Goal: Task Accomplishment & Management: Use online tool/utility

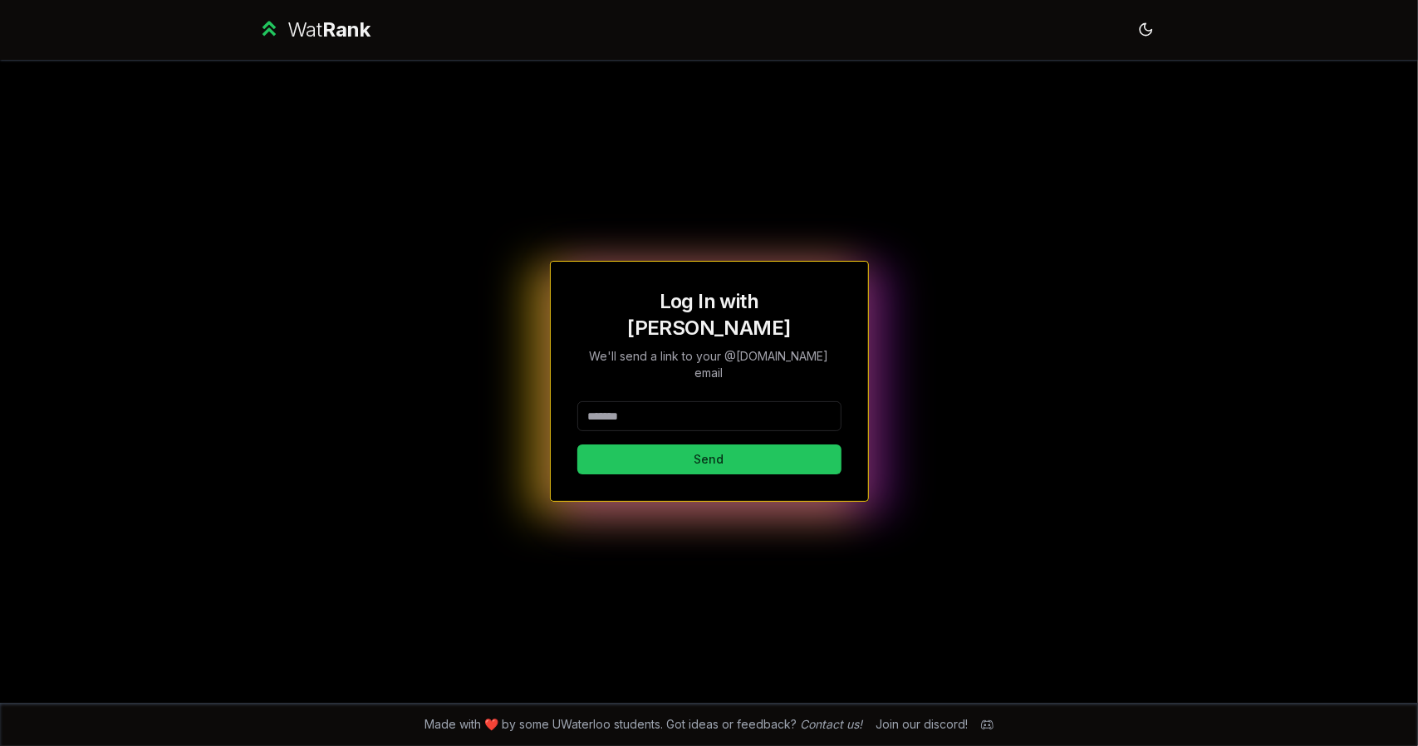
click at [666, 401] on input at bounding box center [709, 416] width 264 height 30
type input "*******"
click at [577, 445] on button "Send" at bounding box center [709, 460] width 264 height 30
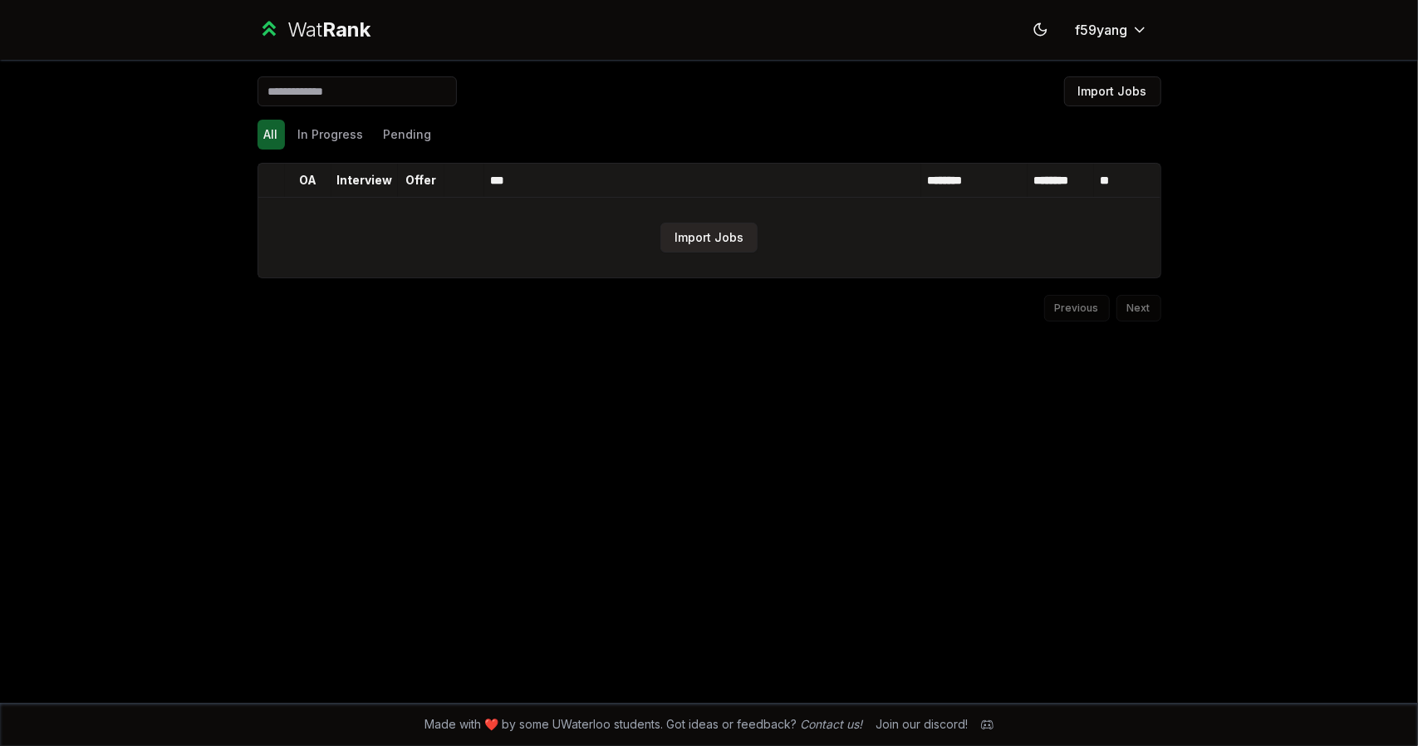
click at [690, 247] on button "Import Jobs" at bounding box center [709, 238] width 97 height 30
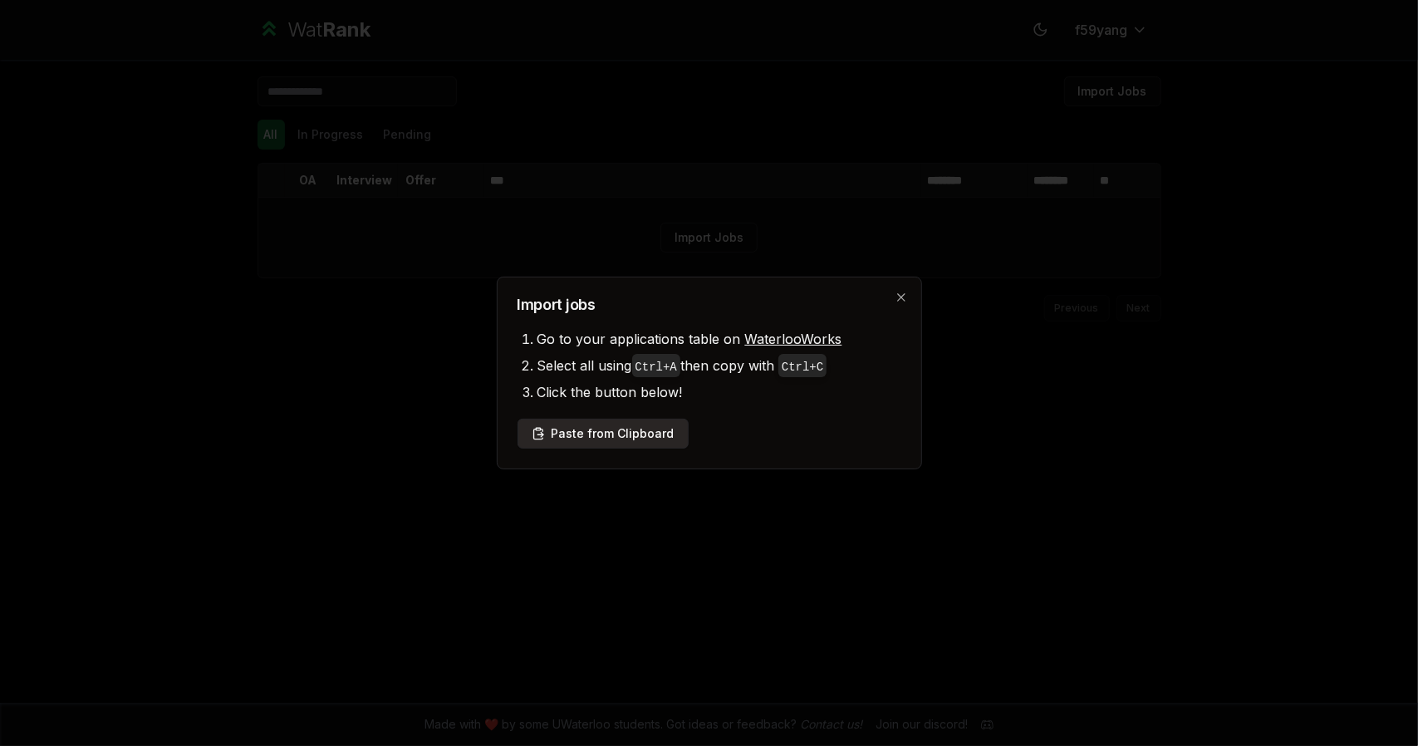
click at [645, 435] on button "Paste from Clipboard" at bounding box center [603, 434] width 171 height 30
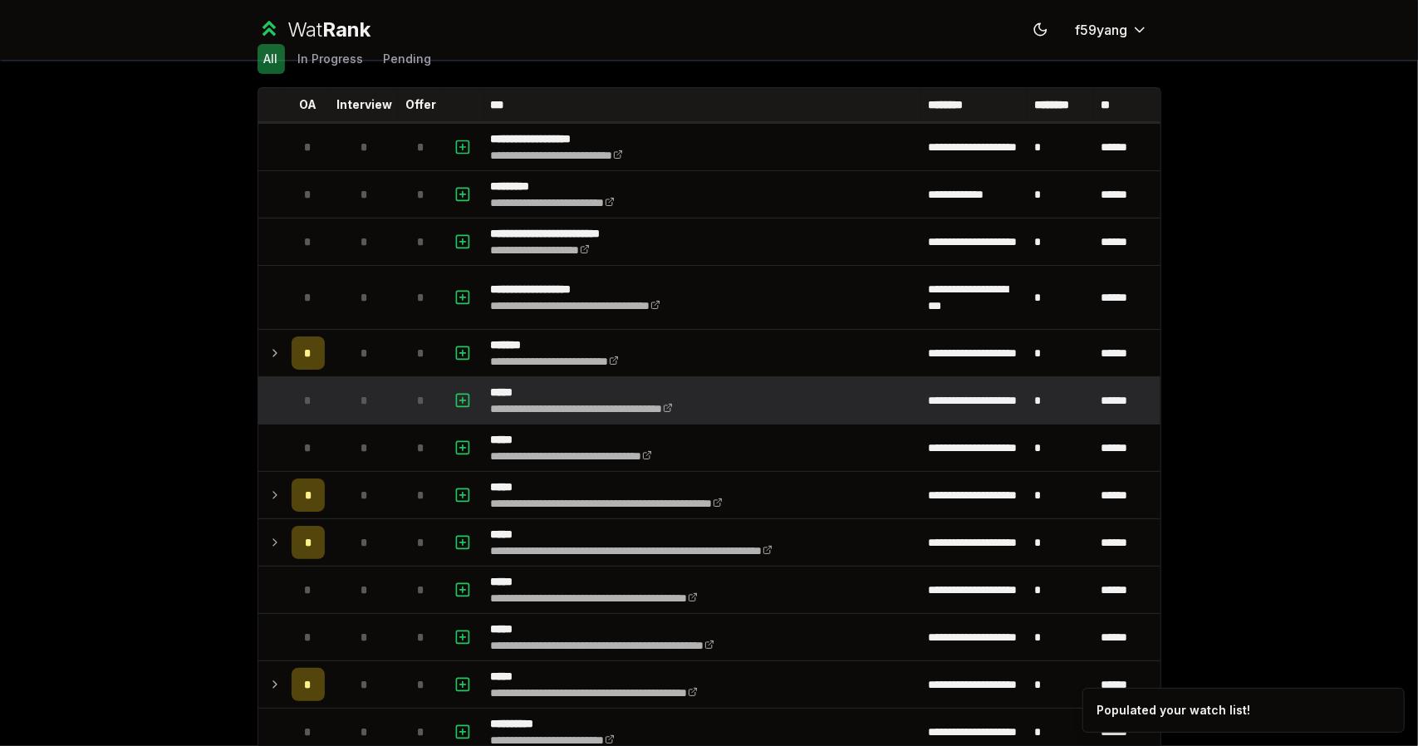
scroll to position [76, 0]
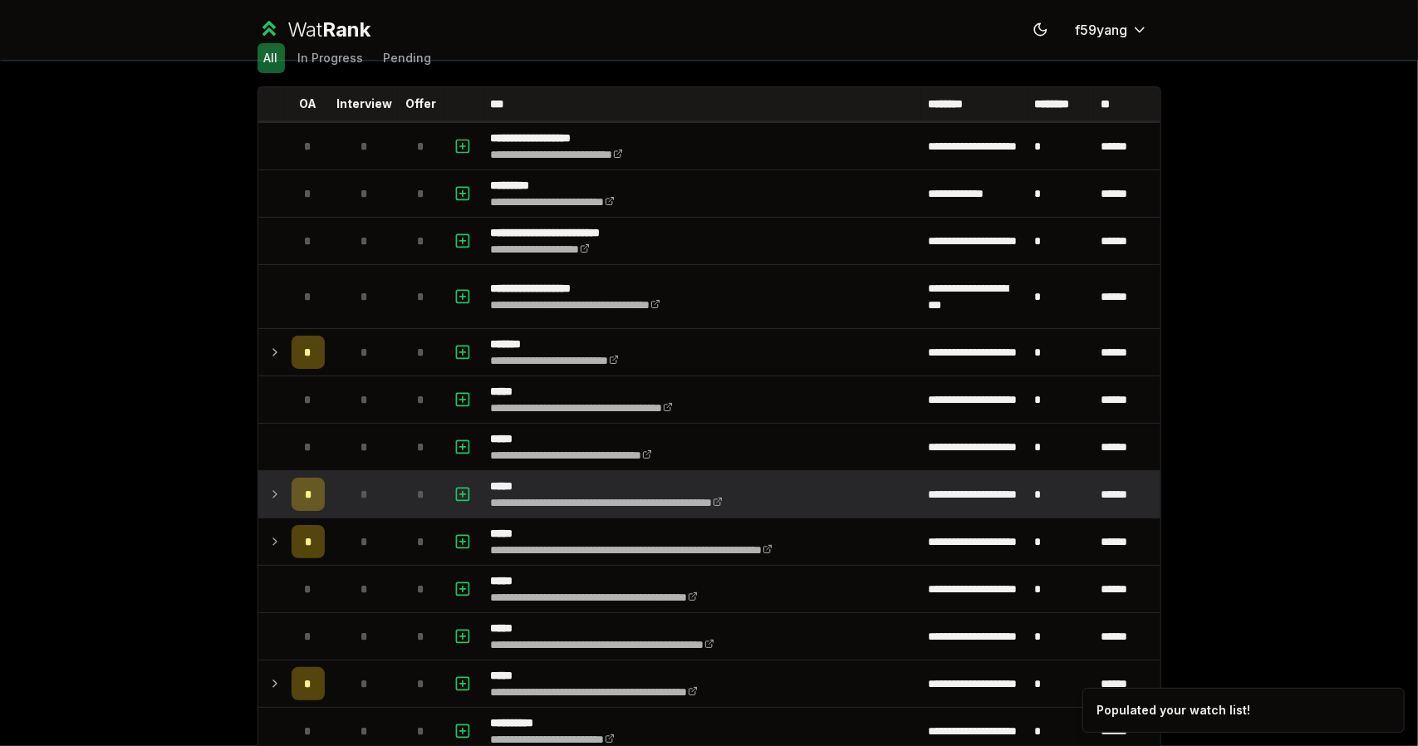
click at [274, 493] on td at bounding box center [271, 494] width 27 height 47
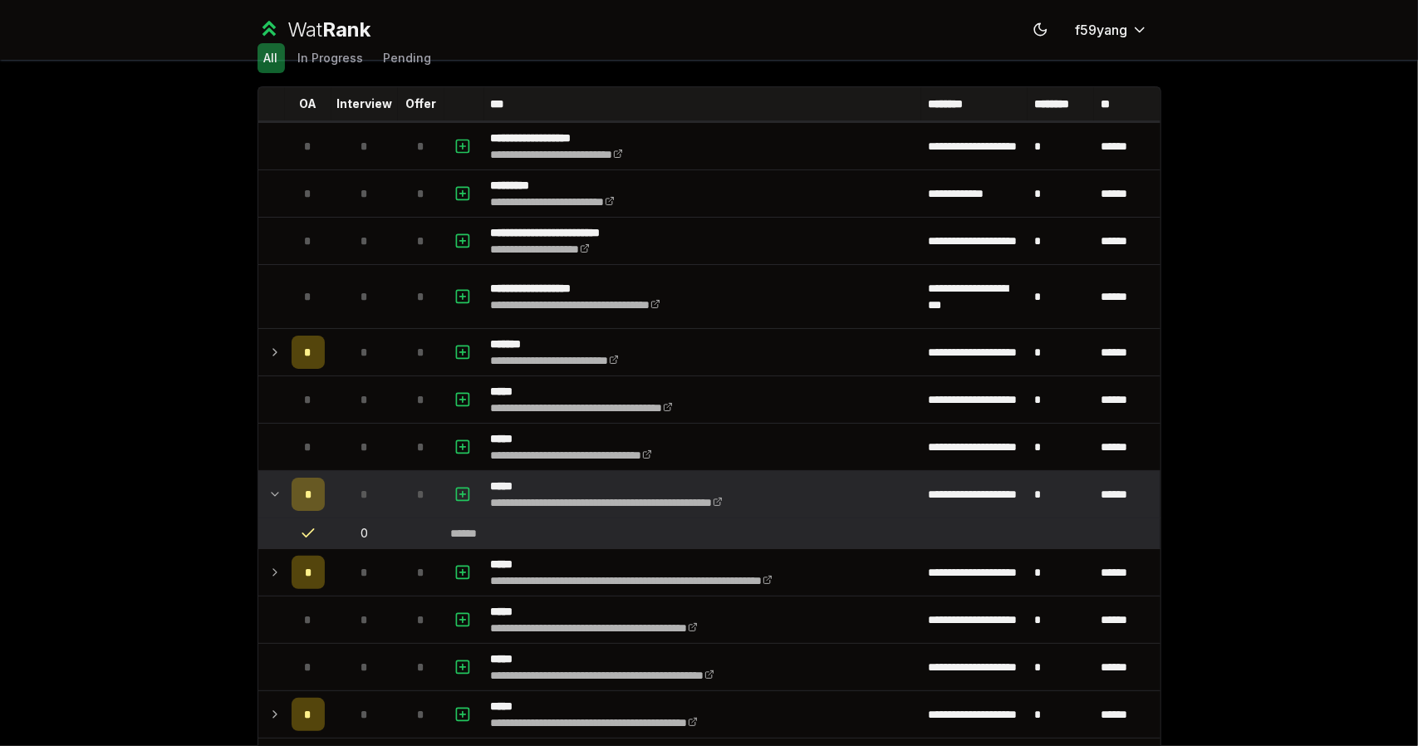
click at [271, 493] on icon at bounding box center [274, 494] width 13 height 20
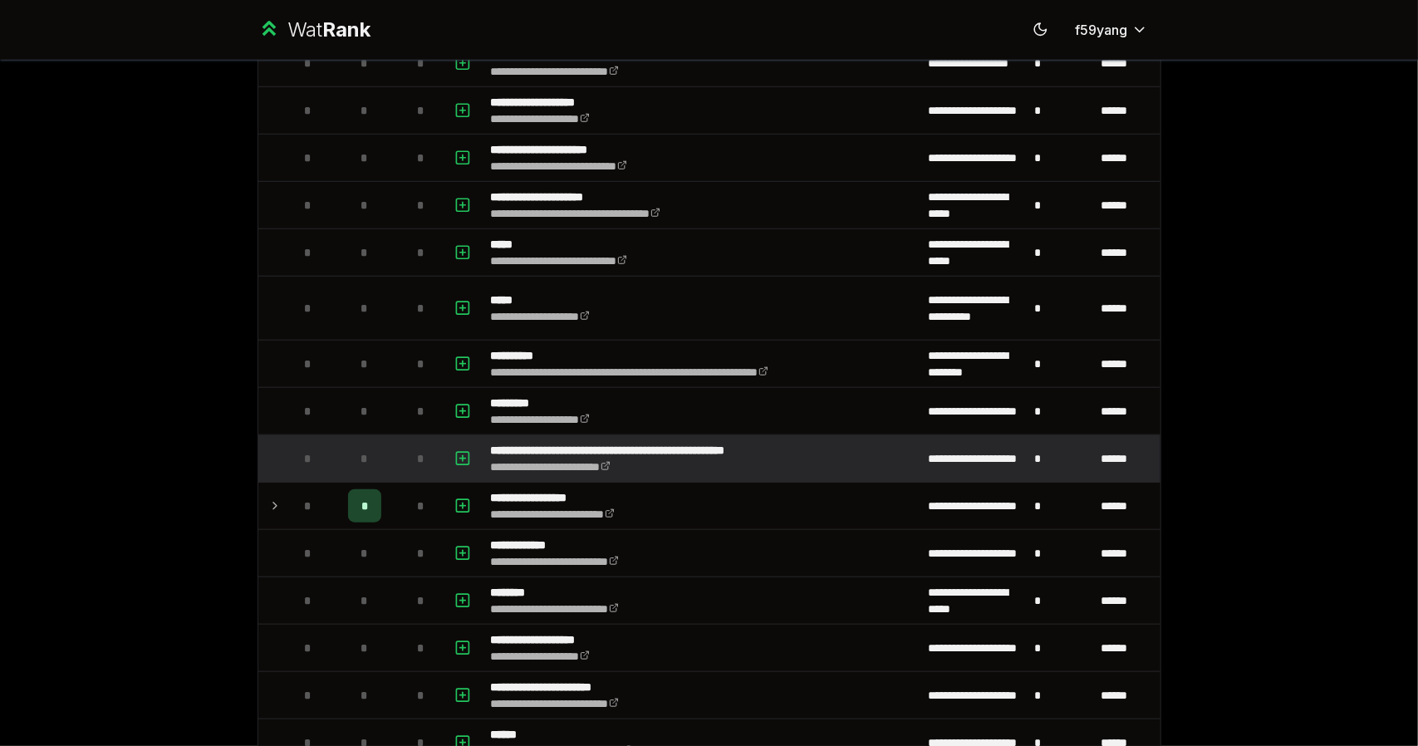
scroll to position [954, 0]
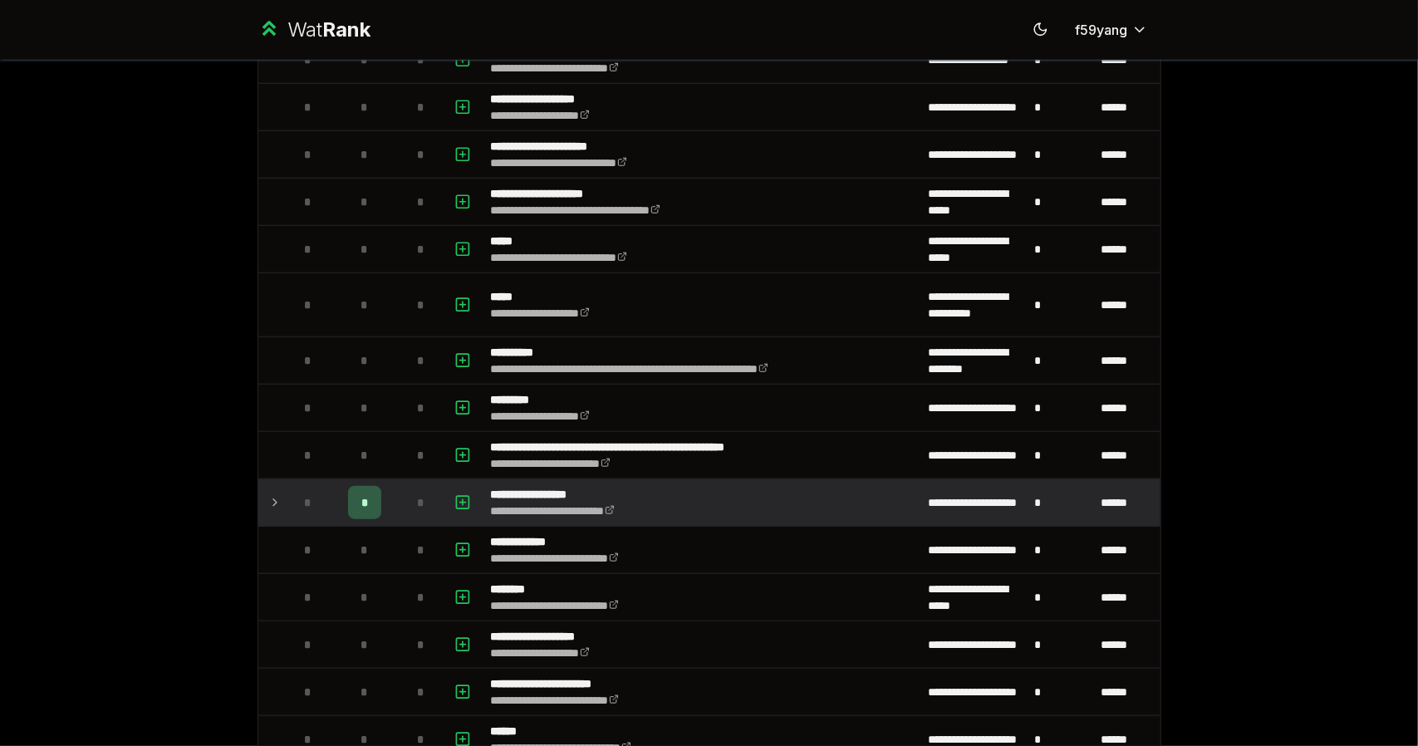
click at [260, 494] on td at bounding box center [271, 502] width 27 height 47
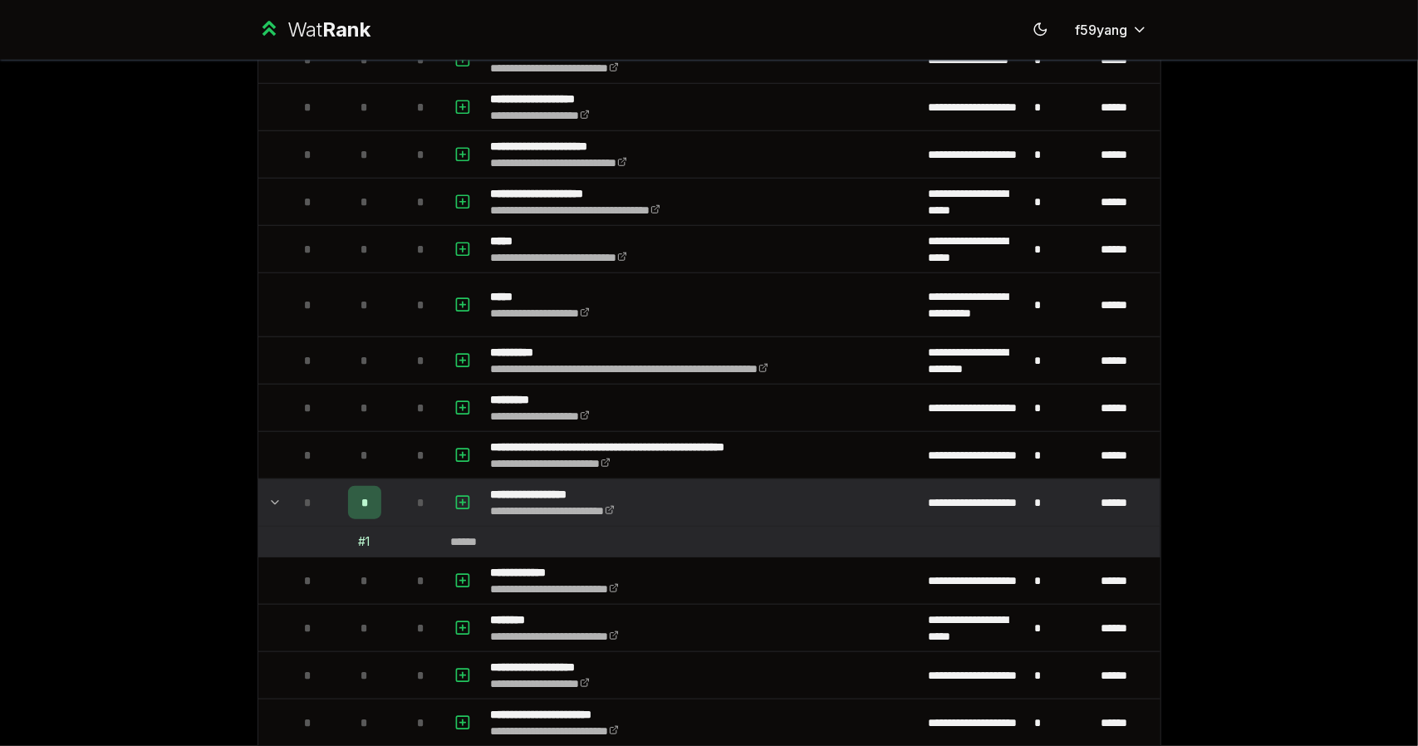
click at [367, 495] on div "*" at bounding box center [364, 502] width 33 height 33
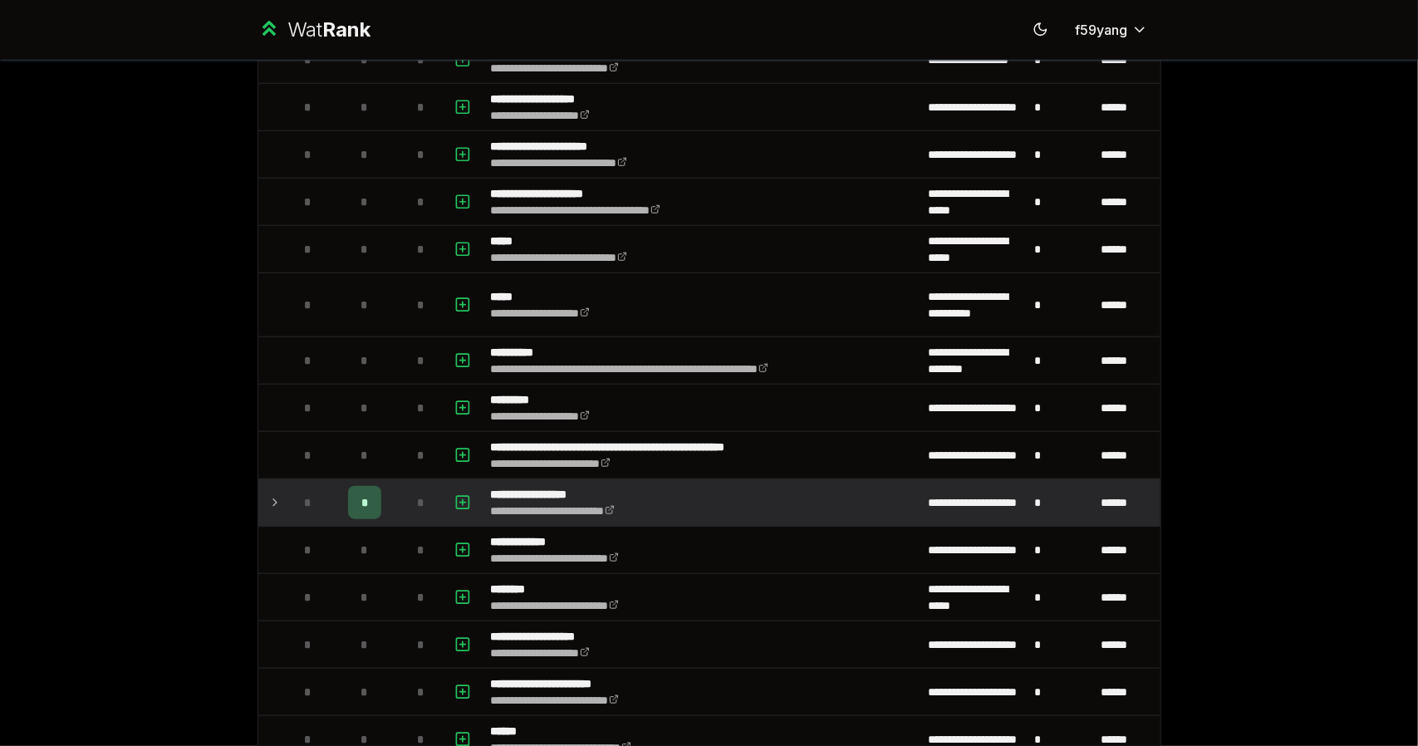
click at [365, 495] on div "*" at bounding box center [364, 502] width 33 height 33
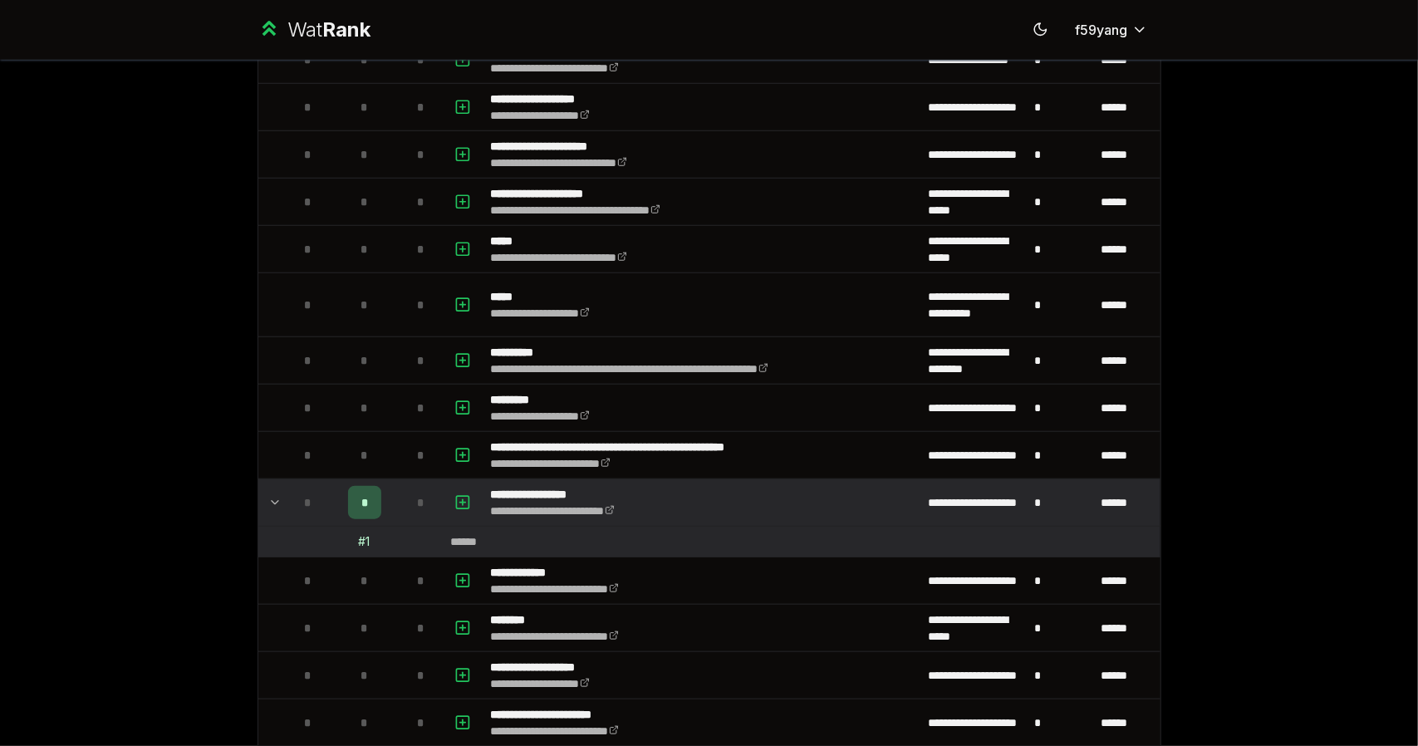
click at [365, 495] on div "*" at bounding box center [364, 502] width 33 height 33
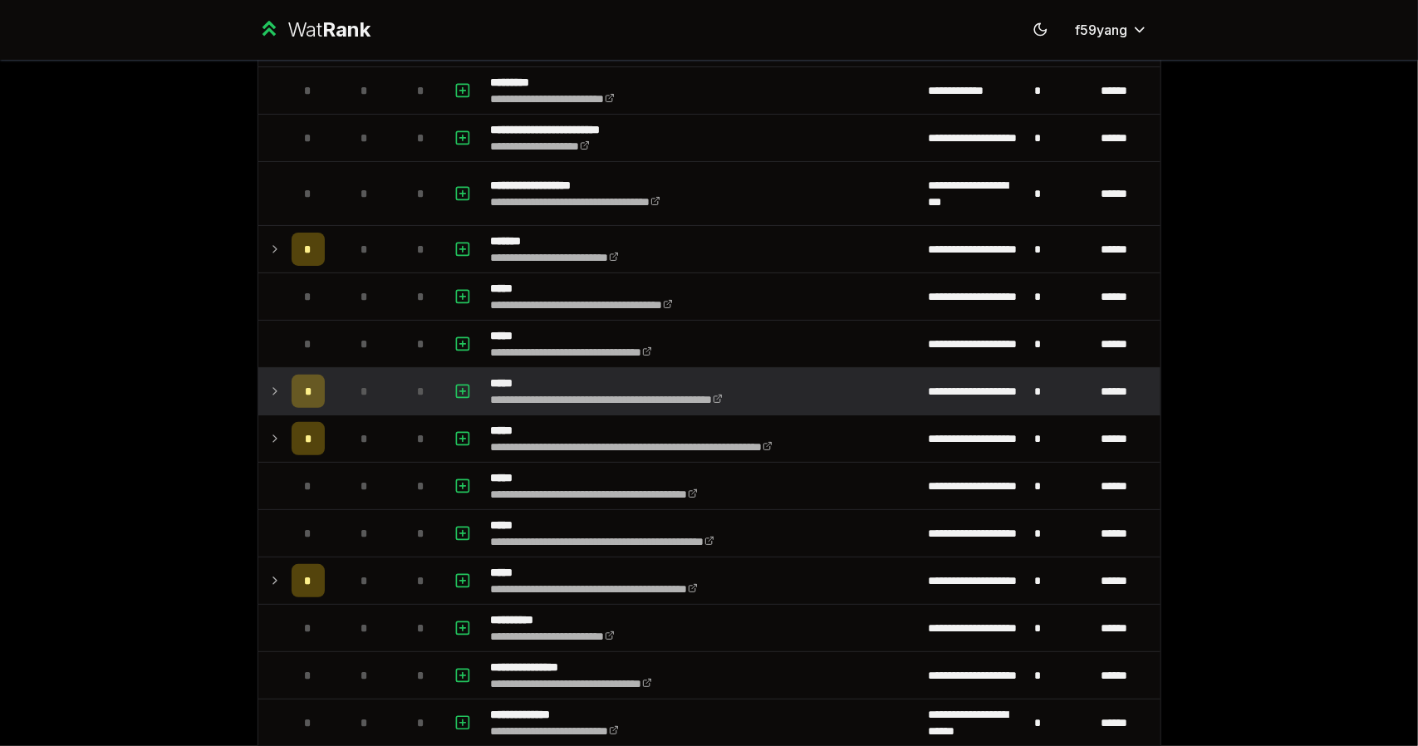
scroll to position [0, 0]
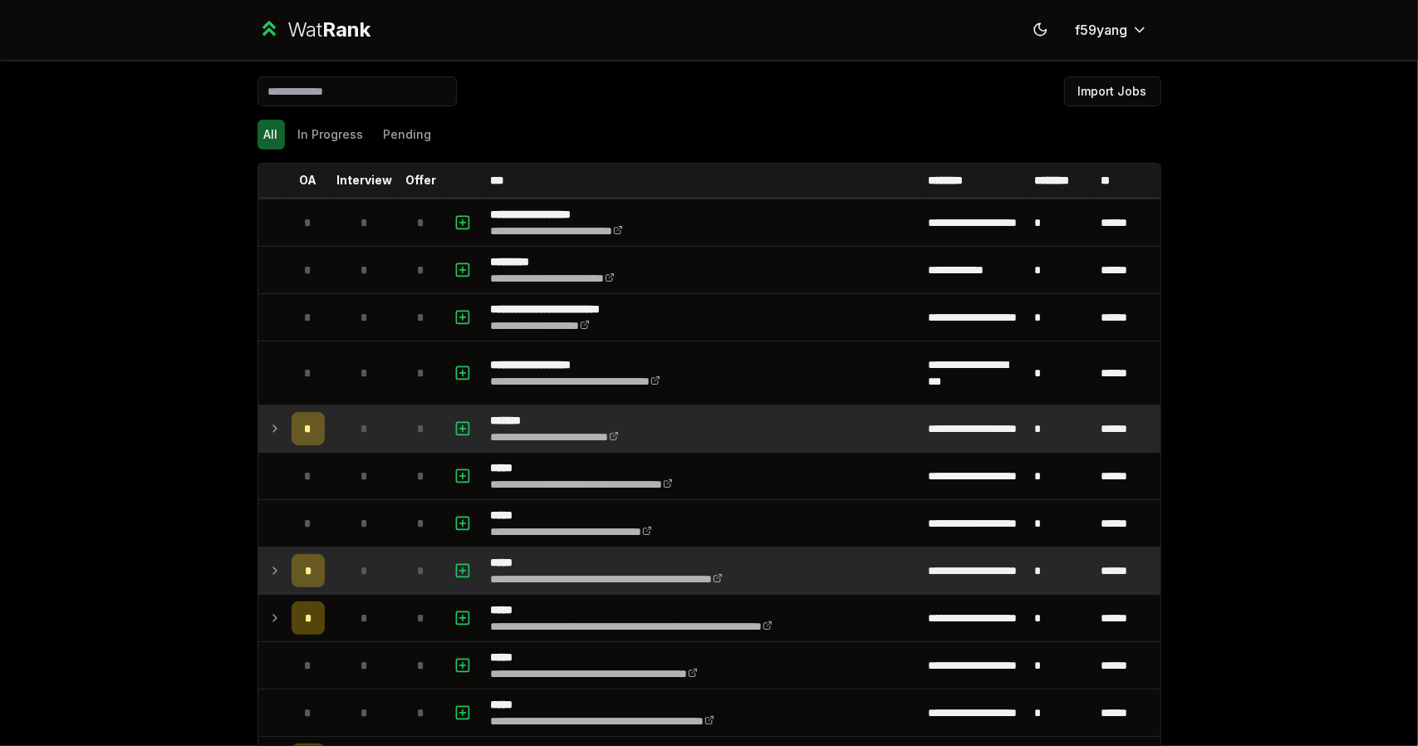
click at [304, 430] on span "*" at bounding box center [307, 428] width 7 height 17
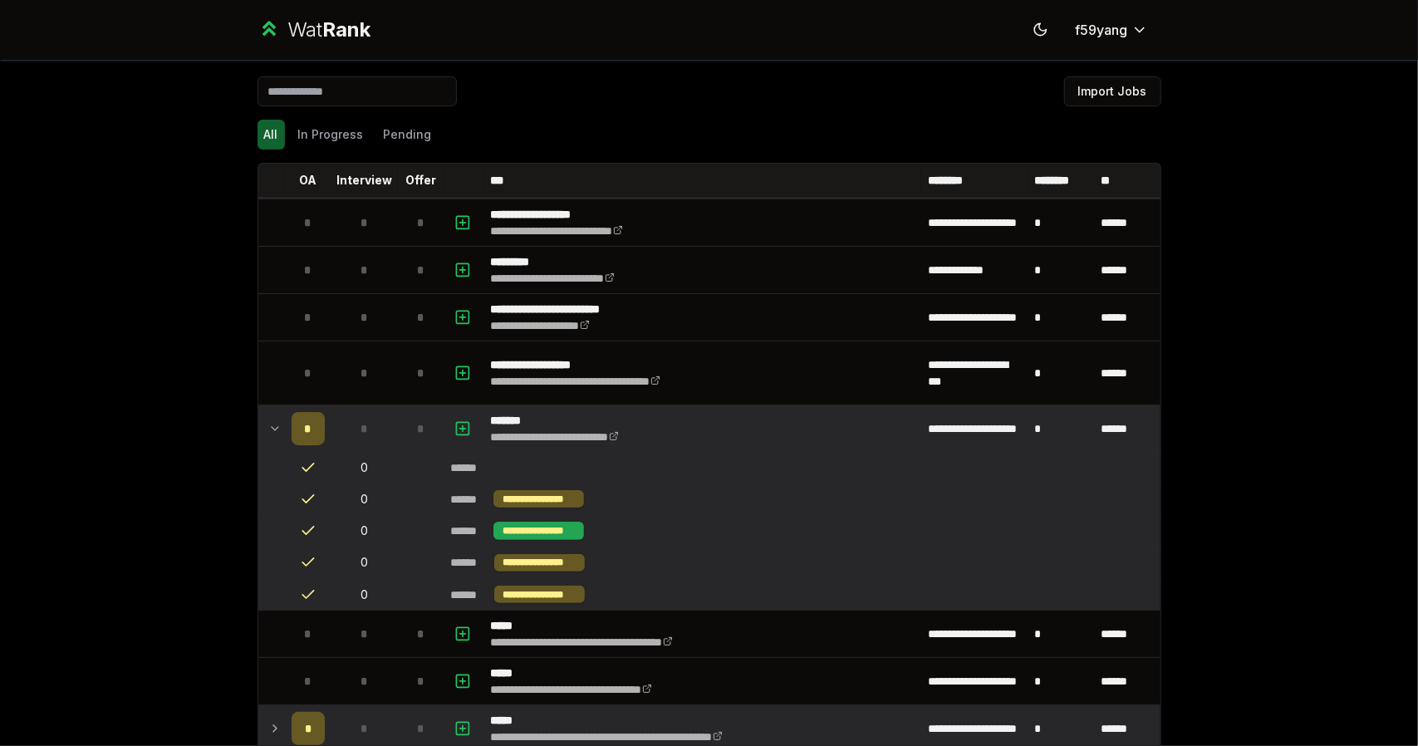
click at [510, 524] on div "**********" at bounding box center [539, 530] width 91 height 17
click at [516, 417] on p "*******" at bounding box center [574, 420] width 167 height 17
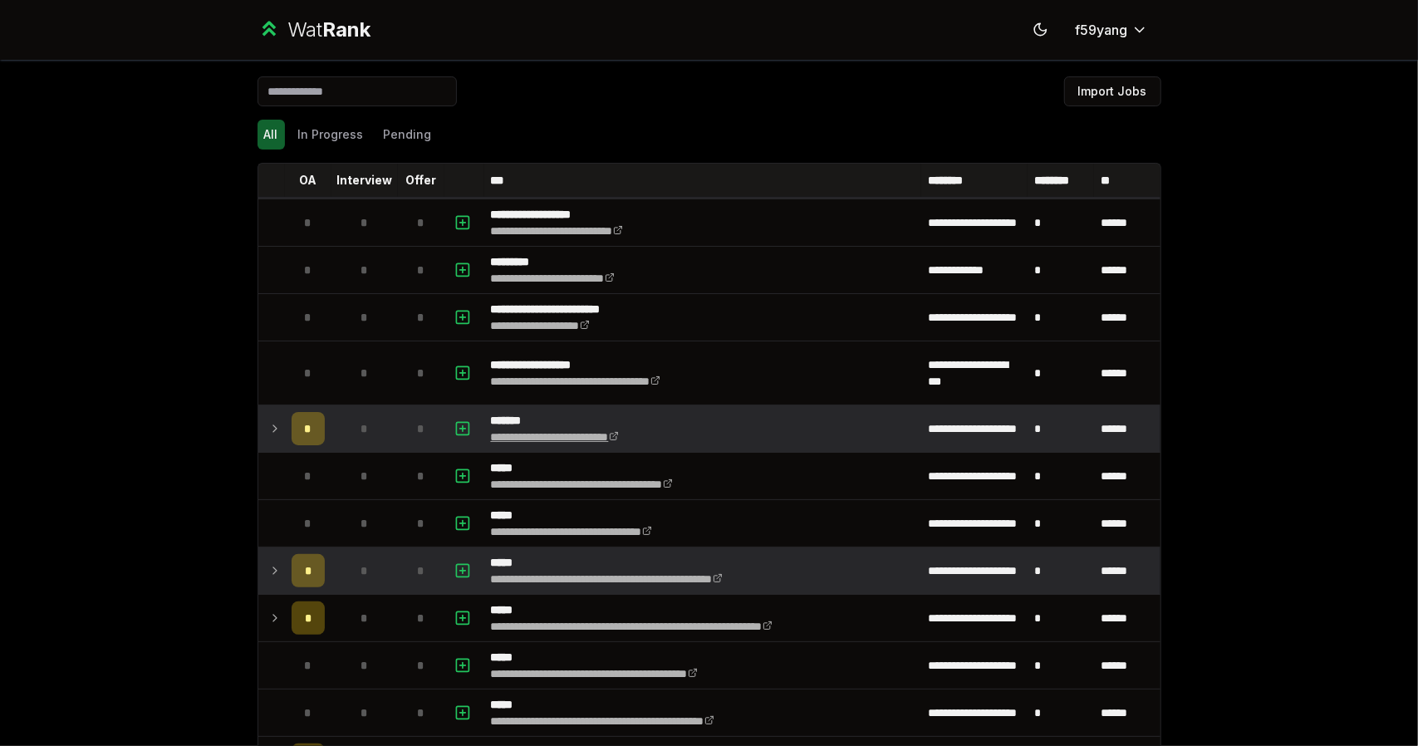
click at [619, 436] on icon at bounding box center [614, 436] width 10 height 10
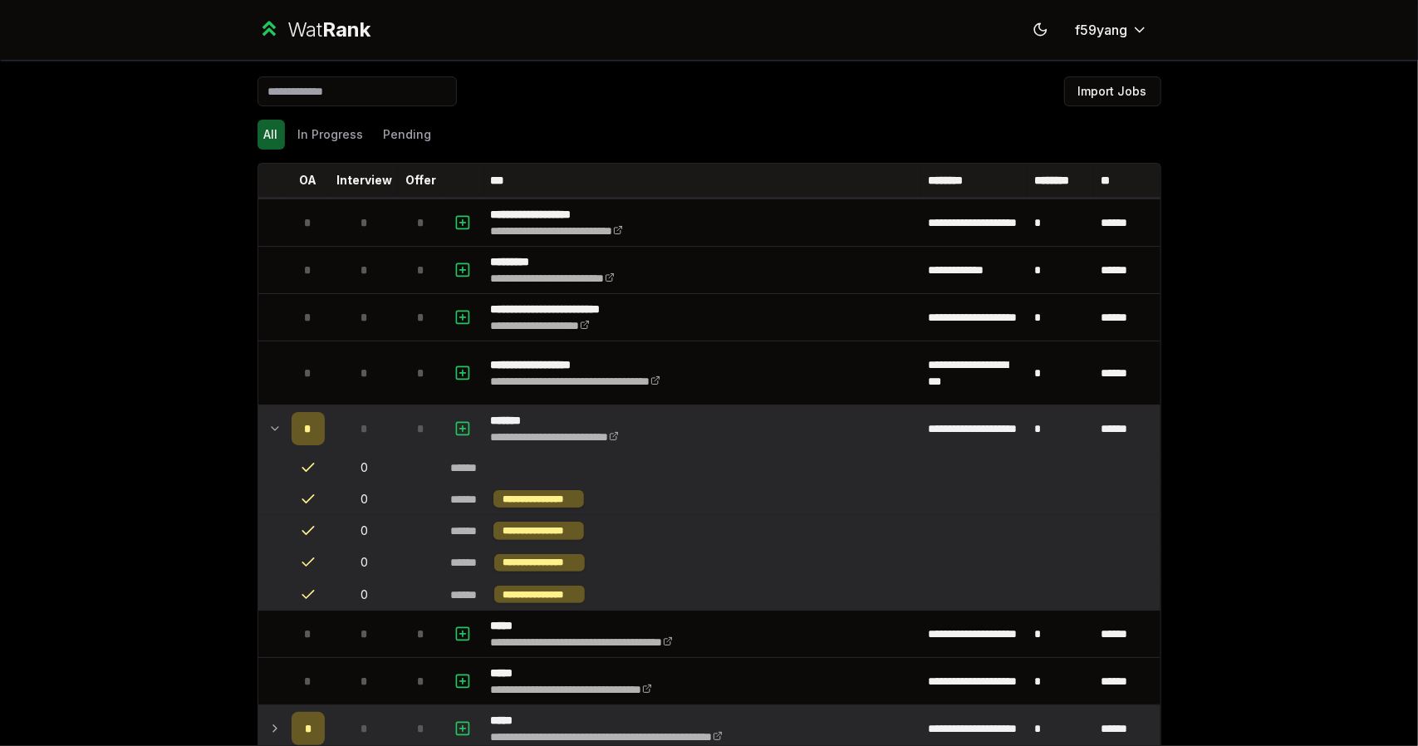
click at [273, 419] on icon at bounding box center [274, 429] width 13 height 20
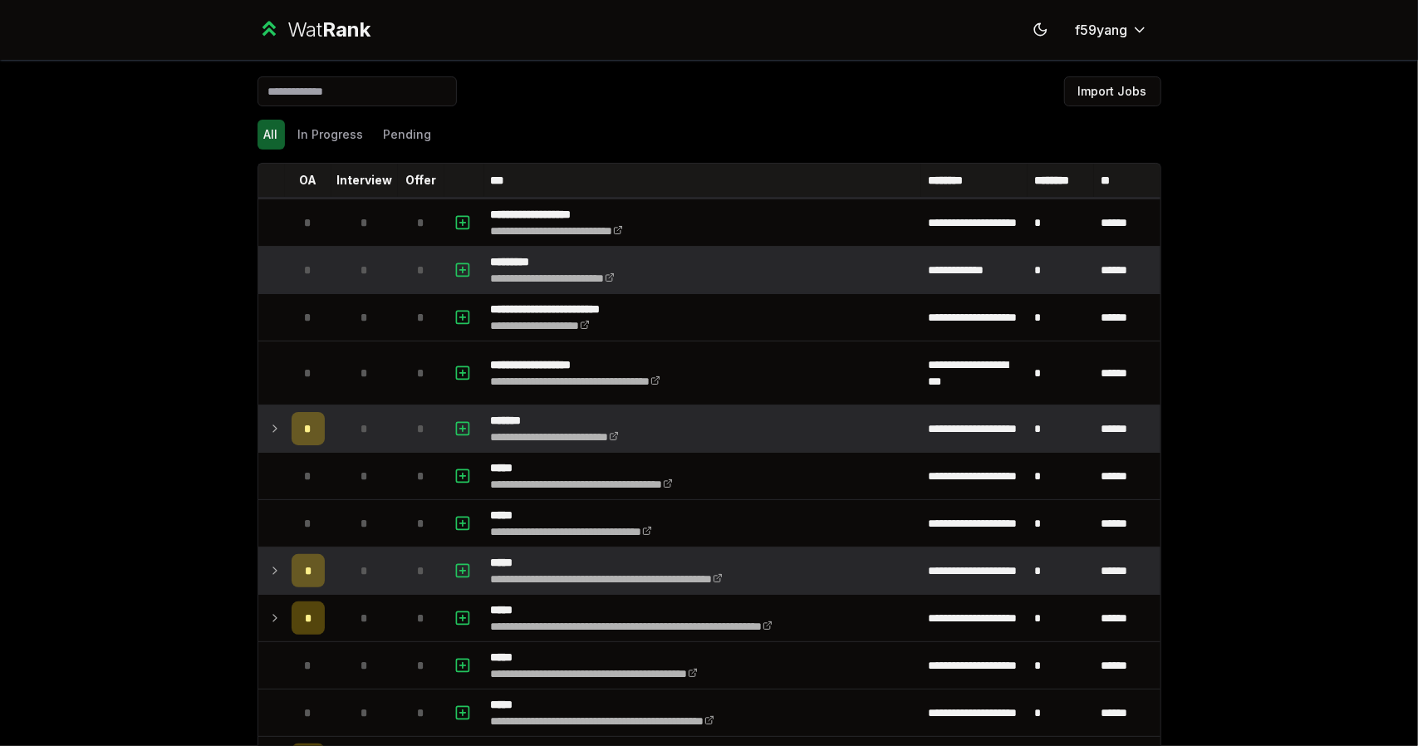
scroll to position [111, 0]
